Goal: Information Seeking & Learning: Check status

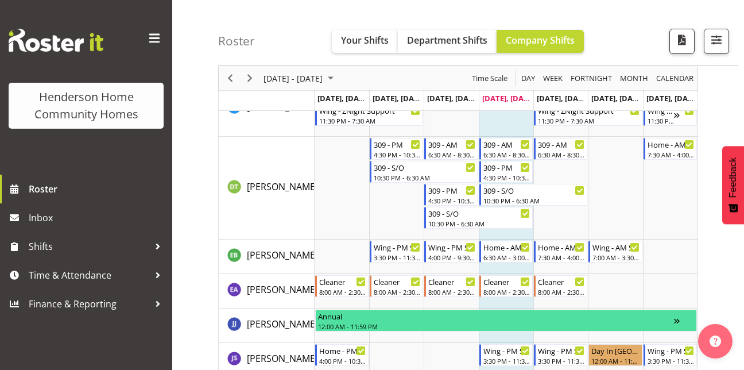
scroll to position [531, 0]
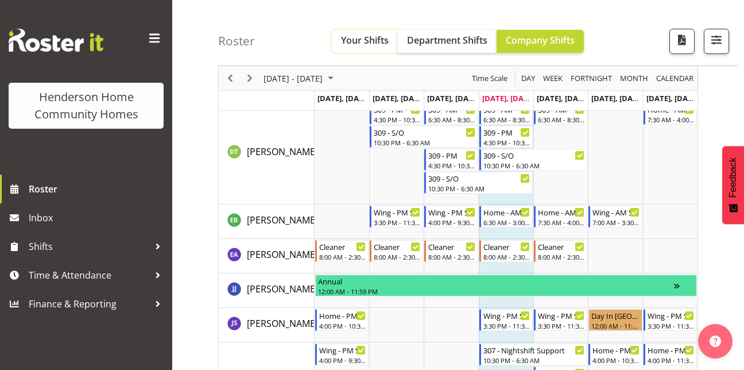
click at [386, 37] on span "Your Shifts" at bounding box center [365, 40] width 48 height 13
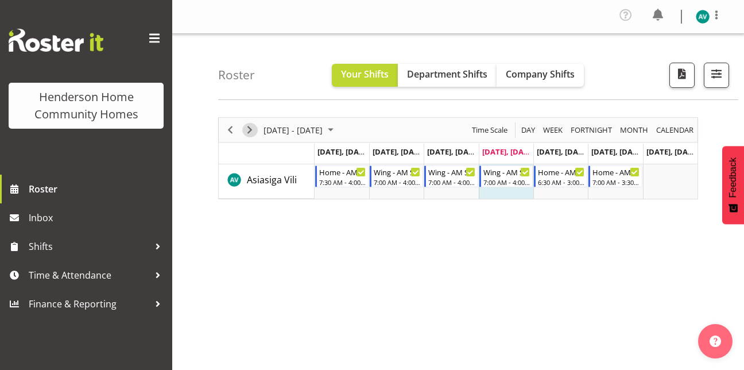
click at [250, 134] on span "Next" at bounding box center [250, 130] width 14 height 14
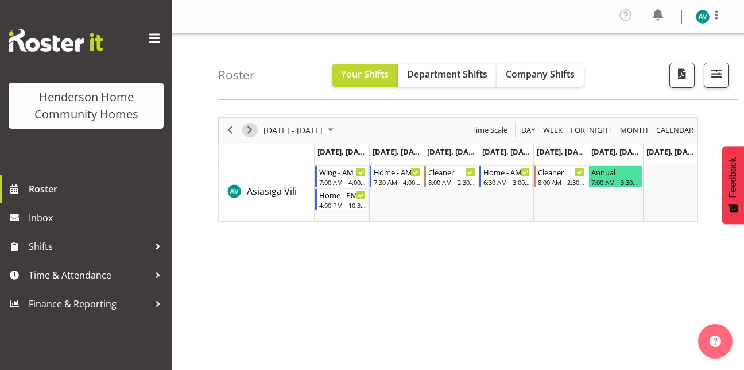
click at [247, 129] on span "Next" at bounding box center [250, 130] width 14 height 14
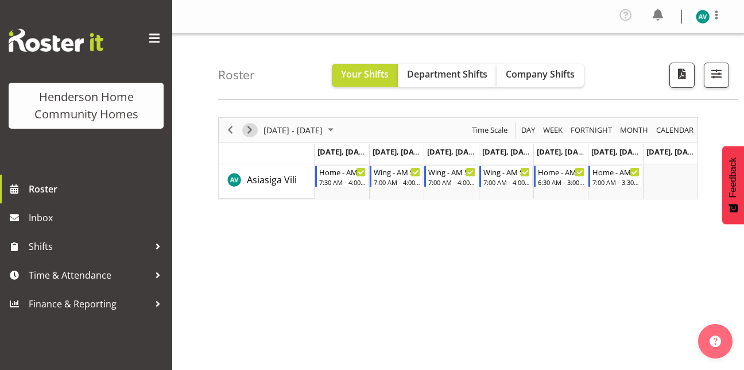
click at [247, 128] on span "Next" at bounding box center [250, 130] width 14 height 14
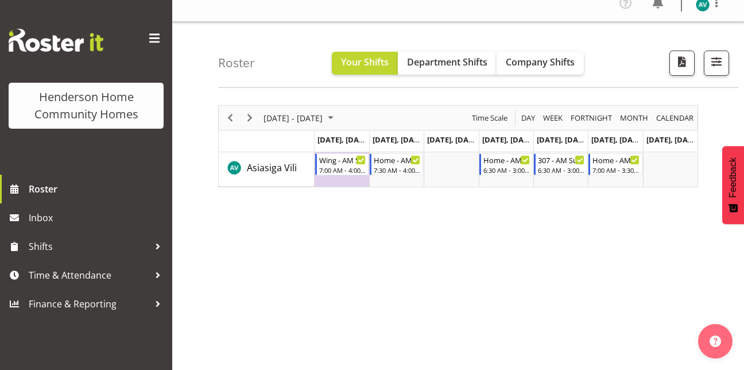
scroll to position [13, 0]
click at [251, 112] on span "Next" at bounding box center [250, 117] width 14 height 14
